Goal: Task Accomplishment & Management: Manage account settings

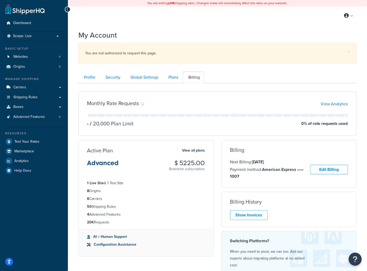
click at [204, 136] on div "Monthly Rate Requests View Analytics - / 20,000 Plan Limit 0 % of rate requests…" at bounding box center [217, 188] width 286 height 203
click at [27, 82] on link "Carriers" at bounding box center [34, 87] width 60 height 10
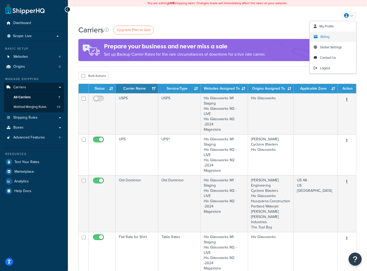
click at [323, 37] on span "Billing" at bounding box center [324, 36] width 9 height 5
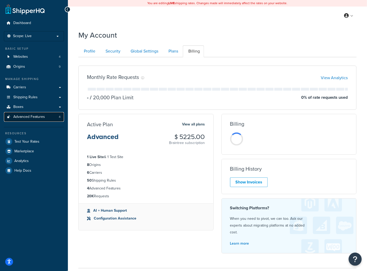
click at [48, 119] on link "Advanced Features 4" at bounding box center [34, 117] width 60 height 10
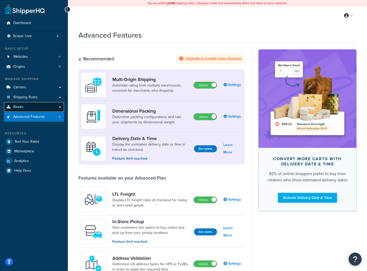
click at [51, 105] on link "Boxes" at bounding box center [34, 107] width 60 height 10
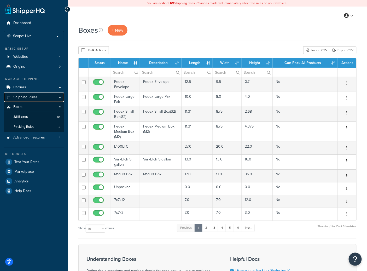
click at [37, 97] on span "Shipping Rules" at bounding box center [25, 97] width 24 height 4
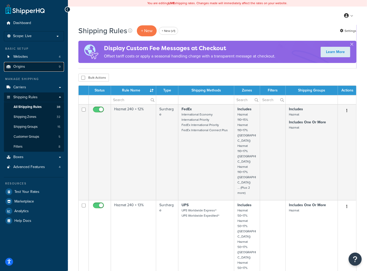
click at [22, 64] on span "Origins" at bounding box center [19, 66] width 12 height 4
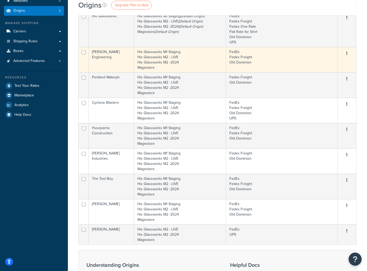
scroll to position [1, 0]
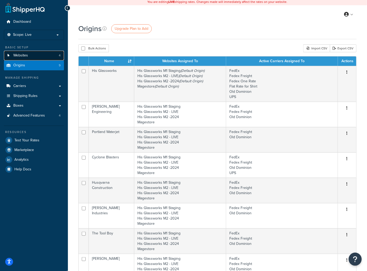
click at [36, 56] on link "Websites 4" at bounding box center [34, 56] width 60 height 10
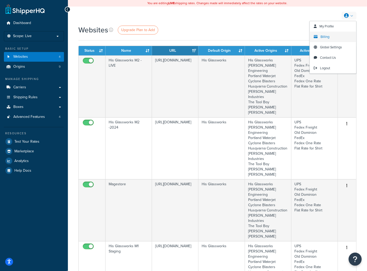
click at [321, 39] on span "Billing" at bounding box center [324, 36] width 9 height 5
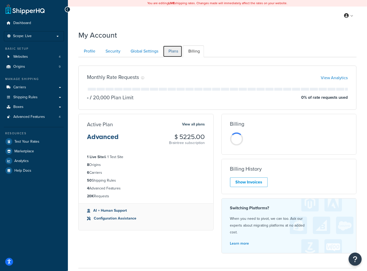
click at [172, 51] on link "Plans" at bounding box center [172, 51] width 19 height 12
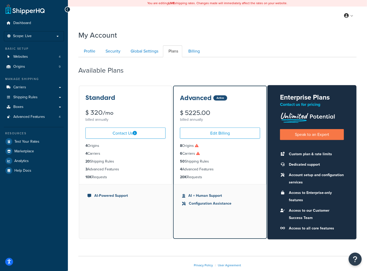
scroll to position [29, 0]
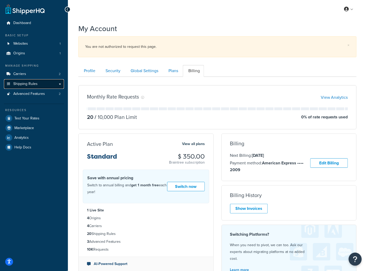
click at [30, 87] on link "Shipping Rules" at bounding box center [34, 84] width 60 height 10
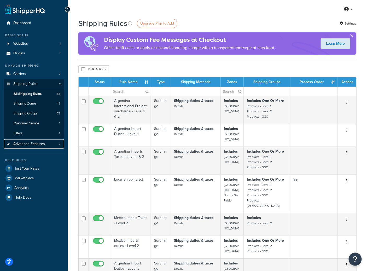
click at [33, 142] on span "Advanced Features" at bounding box center [29, 144] width 32 height 4
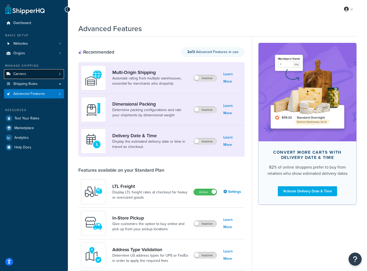
click at [37, 71] on link "Carriers 2" at bounding box center [34, 74] width 60 height 10
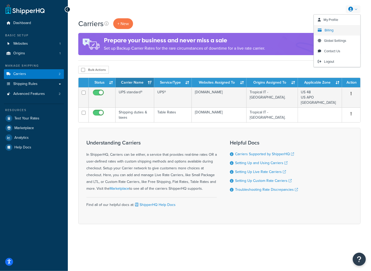
click at [329, 29] on span "Billing" at bounding box center [329, 30] width 9 height 5
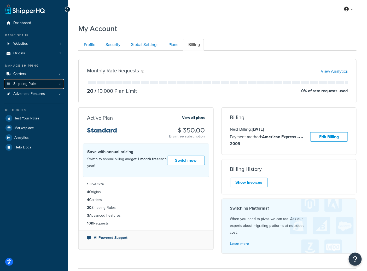
click at [31, 83] on span "Shipping Rules" at bounding box center [25, 84] width 24 height 4
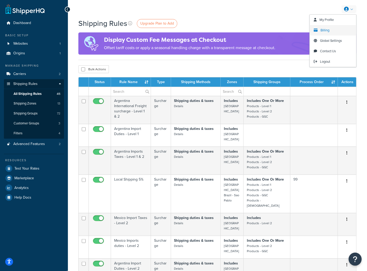
click at [325, 28] on span "Billing" at bounding box center [324, 30] width 9 height 5
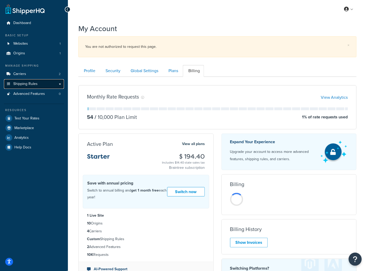
click at [33, 85] on span "Shipping Rules" at bounding box center [25, 84] width 24 height 4
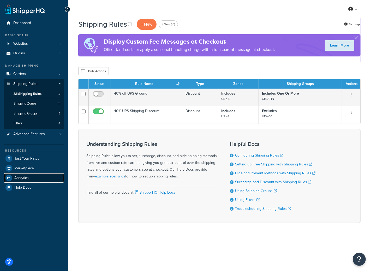
click at [27, 177] on span "Analytics" at bounding box center [21, 178] width 14 height 4
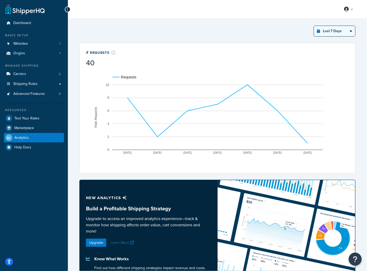
click at [345, 28] on select "Last 24 Hours Last 7 Days Last 30 Days Last 3 Months Last 6 Months Last 12 Mont…" at bounding box center [334, 31] width 41 height 10
select select "last_year"
click at [314, 26] on select "Last 24 Hours Last 7 Days Last 30 Days Last 3 Months Last 6 Months Last 12 Mont…" at bounding box center [334, 31] width 41 height 10
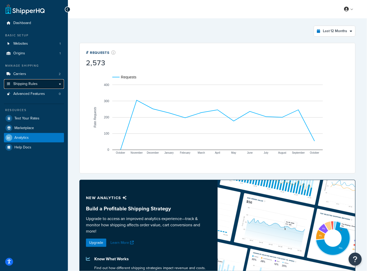
click at [17, 85] on span "Shipping Rules" at bounding box center [25, 84] width 24 height 4
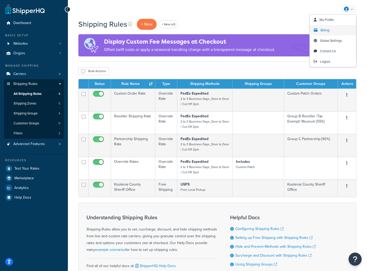
click at [333, 30] on link "Billing" at bounding box center [333, 30] width 46 height 10
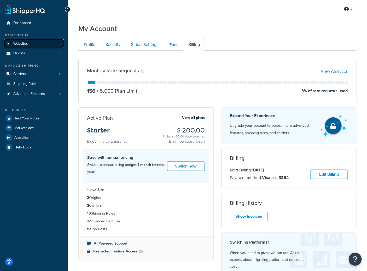
click at [31, 45] on link "Websites 1" at bounding box center [34, 44] width 60 height 10
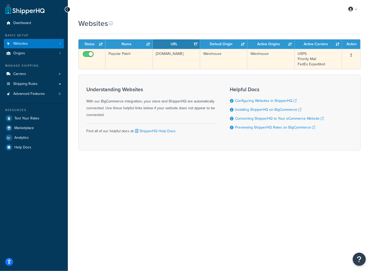
click at [181, 55] on td "[DOMAIN_NAME]" at bounding box center [176, 59] width 47 height 20
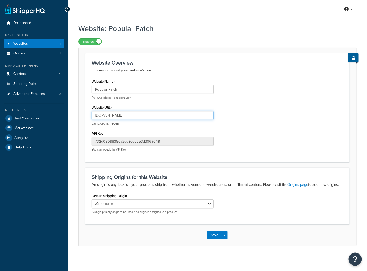
click at [131, 112] on input "www.popularpatch.com" at bounding box center [153, 115] width 122 height 9
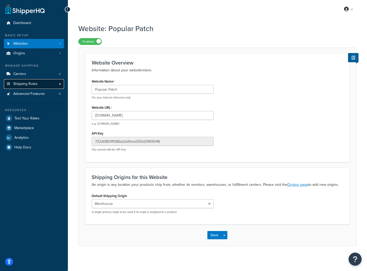
click at [38, 82] on link "Shipping Rules" at bounding box center [34, 84] width 60 height 10
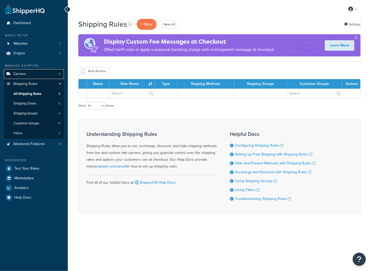
click at [40, 76] on link "Carriers 4" at bounding box center [34, 74] width 60 height 10
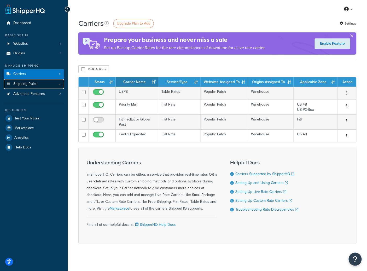
click at [33, 86] on span "Shipping Rules" at bounding box center [25, 84] width 24 height 4
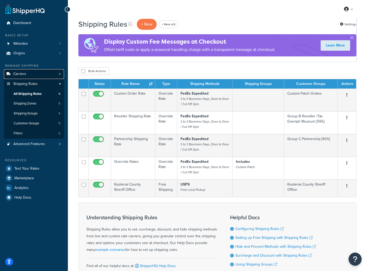
click at [34, 75] on link "Carriers 4" at bounding box center [34, 74] width 60 height 10
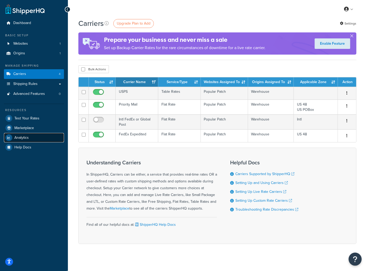
click at [20, 138] on span "Analytics" at bounding box center [21, 137] width 14 height 4
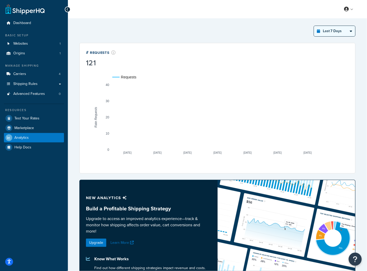
click at [327, 25] on div "Last 7 Days Select a time period Last 24 Hours Last 7 Days Last 30 Days Last 3 …" at bounding box center [217, 173] width 282 height 302
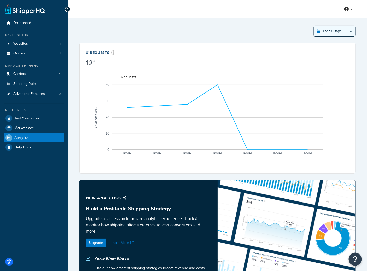
click at [328, 32] on select "Last 24 Hours Last 7 Days Last 30 Days Last 3 Months Last 6 Months Last 12 Mont…" at bounding box center [334, 31] width 41 height 10
select select "last_year"
click at [314, 26] on select "Last 24 Hours Last 7 Days Last 30 Days Last 3 Months Last 6 Months Last 12 Mont…" at bounding box center [334, 31] width 41 height 10
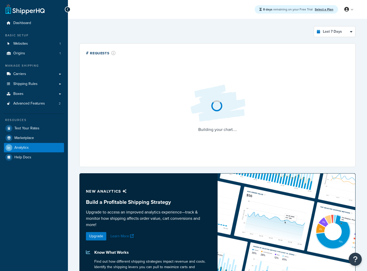
select select "last_7_days"
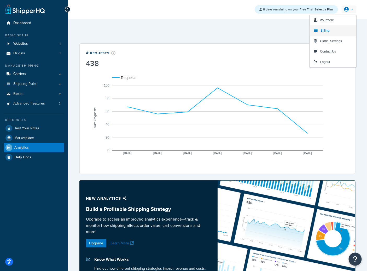
click at [332, 29] on link "Billing" at bounding box center [333, 30] width 46 height 10
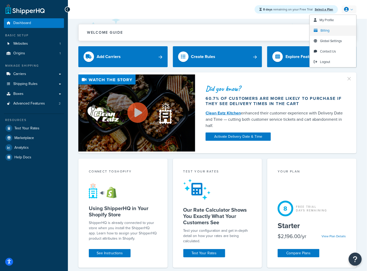
click at [325, 32] on span "Billing" at bounding box center [324, 30] width 9 height 5
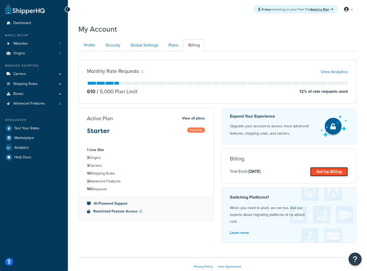
click at [330, 174] on link "Set Up Billing" at bounding box center [329, 171] width 38 height 9
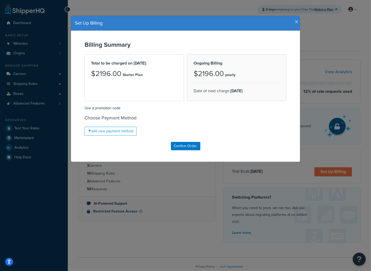
click at [295, 20] on icon "button" at bounding box center [297, 22] width 4 height 5
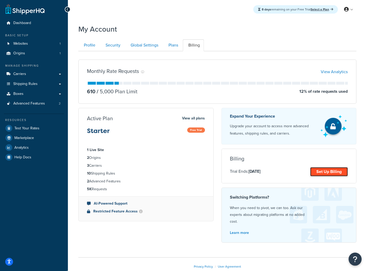
click at [326, 172] on link "Set Up Billing" at bounding box center [329, 171] width 38 height 9
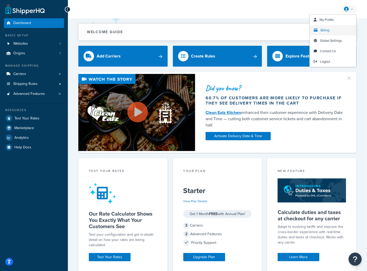
click at [331, 32] on link "Billing" at bounding box center [333, 30] width 46 height 10
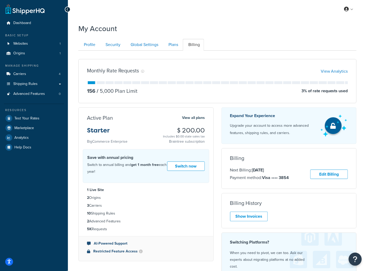
click at [269, 38] on div "Profile Security Global Settings Plans Billing Your Profile contains contact in…" at bounding box center [217, 163] width 278 height 255
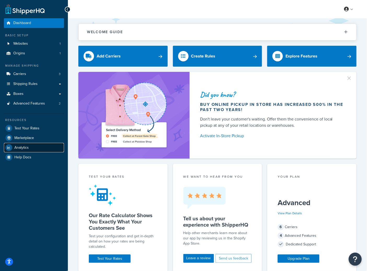
click at [48, 150] on link "Analytics" at bounding box center [34, 147] width 60 height 9
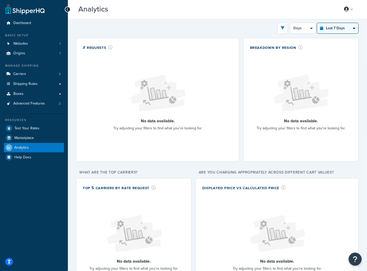
click at [342, 25] on select "Last 24 Hours Last 7 Days Last 30 Days Last 3 Months Last 6 Months Last 12 Mont…" at bounding box center [337, 28] width 41 height 10
select select "last_3_months"
click at [317, 23] on select "Last 24 Hours Last 7 Days Last 30 Days Last 3 Months Last 6 Months Last 12 Mont…" at bounding box center [337, 28] width 41 height 10
select select "1w"
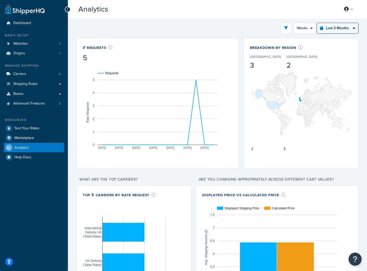
click at [351, 28] on select "Last 24 Hours Last 7 Days Last 30 Days Last 3 Months Last 6 Months Last 12 Mont…" at bounding box center [337, 28] width 41 height 10
select select "last_6_months"
click at [317, 23] on select "Last 24 Hours Last 7 Days Last 30 Days Last 3 Months Last 6 Months Last 12 Mont…" at bounding box center [337, 28] width 41 height 10
